Goal: Consume media (video, audio)

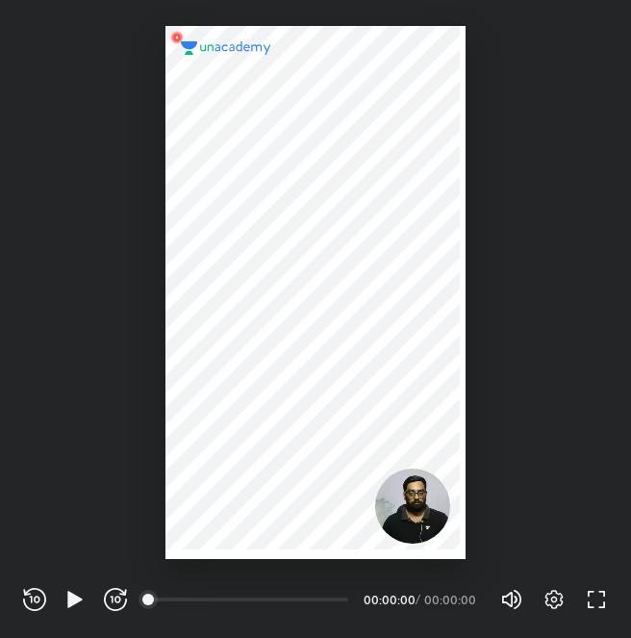
scroll to position [638, 631]
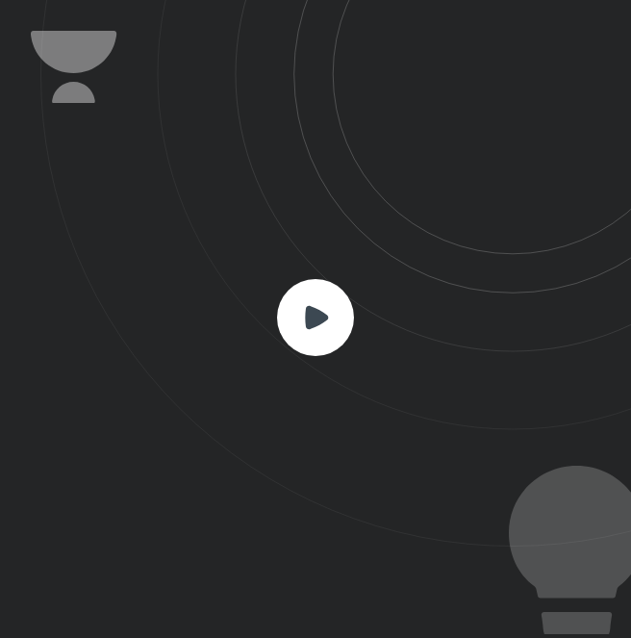
click at [362, 390] on icon at bounding box center [335, 273] width 590 height 546
click at [325, 345] on rect at bounding box center [315, 317] width 77 height 77
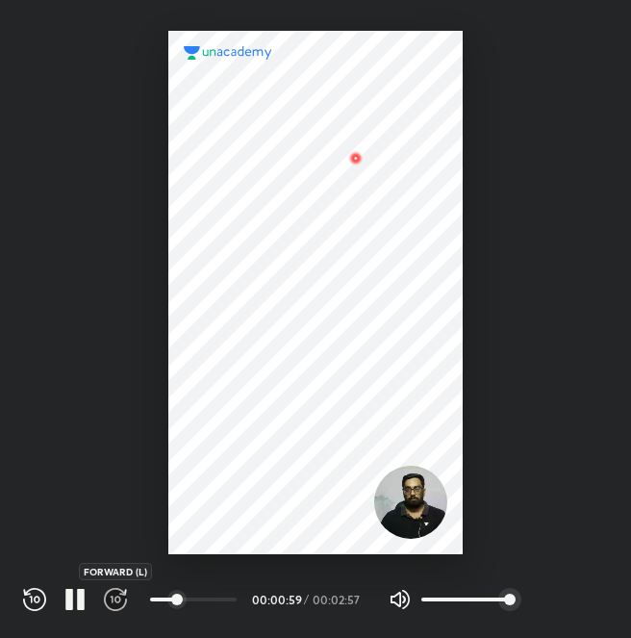
click at [121, 593] on icon "button" at bounding box center [115, 599] width 23 height 23
click at [113, 595] on icon "button" at bounding box center [115, 599] width 23 height 23
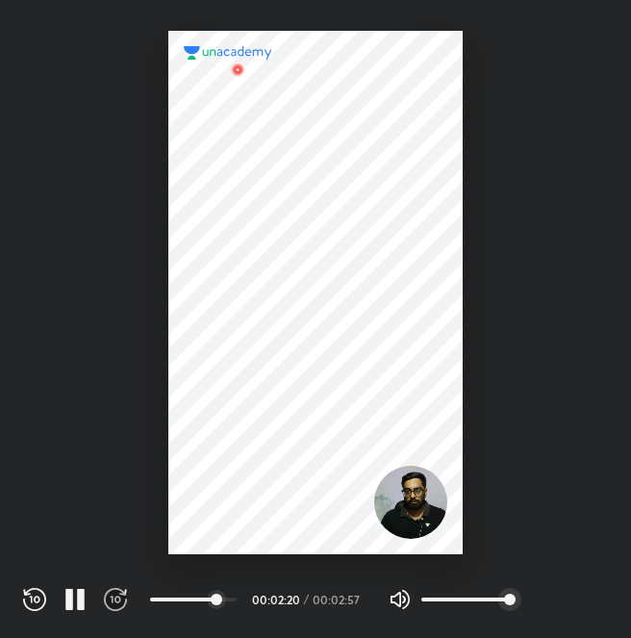
click at [113, 595] on icon "button" at bounding box center [115, 599] width 23 height 23
click at [65, 594] on icon "button" at bounding box center [74, 599] width 23 height 23
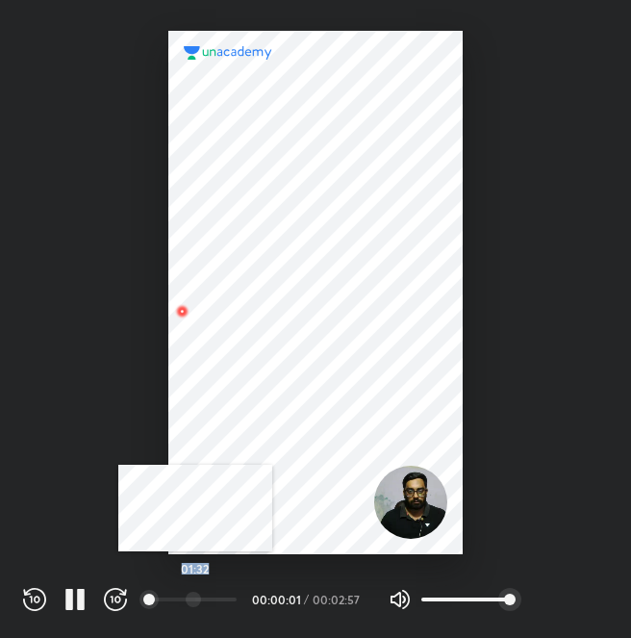
drag, startPoint x: 191, startPoint y: 609, endPoint x: 199, endPoint y: 601, distance: 10.9
click at [199, 601] on div "01:32" at bounding box center [201, 599] width 102 height 23
click at [199, 601] on div at bounding box center [196, 598] width 15 height 15
